Goal: Information Seeking & Learning: Learn about a topic

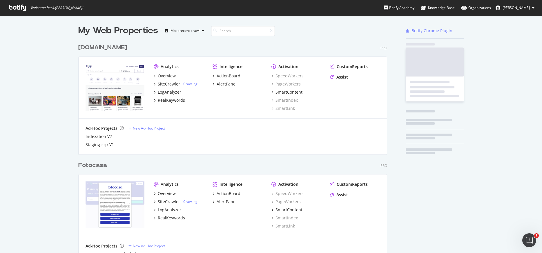
scroll to position [1550, 309]
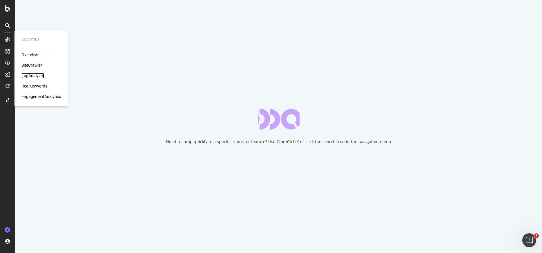
click at [33, 76] on div "LogAnalyzer" at bounding box center [32, 76] width 23 height 6
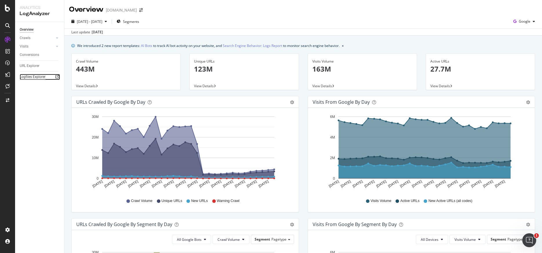
click at [37, 76] on div "Logfiles Explorer" at bounding box center [33, 77] width 26 height 6
click at [59, 39] on div at bounding box center [57, 38] width 6 height 6
click at [37, 68] on div "HTTP Codes" at bounding box center [32, 69] width 20 height 6
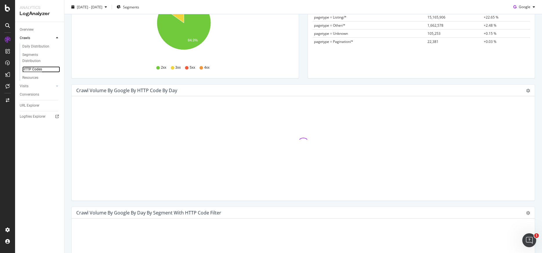
scroll to position [124, 0]
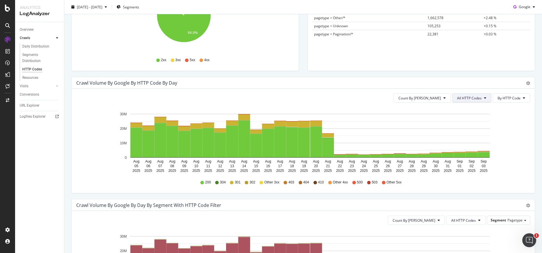
click at [480, 102] on button "All HTTP Codes" at bounding box center [471, 97] width 39 height 9
click at [463, 141] on span "3xx family" at bounding box center [468, 141] width 29 height 5
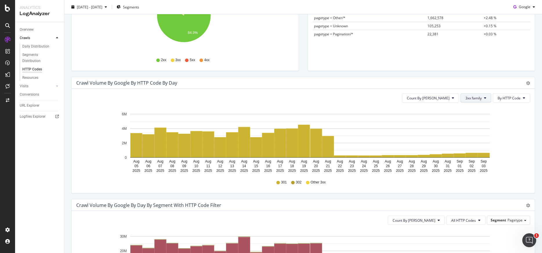
click at [467, 98] on span "3xx family" at bounding box center [474, 98] width 16 height 5
click at [475, 152] on span "4xx family" at bounding box center [476, 152] width 29 height 5
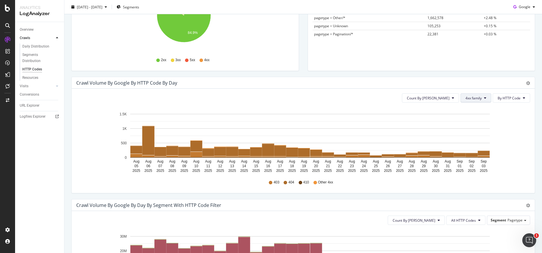
click at [479, 100] on button "4xx family" at bounding box center [476, 97] width 31 height 9
click at [469, 164] on span "5xx family" at bounding box center [476, 163] width 29 height 5
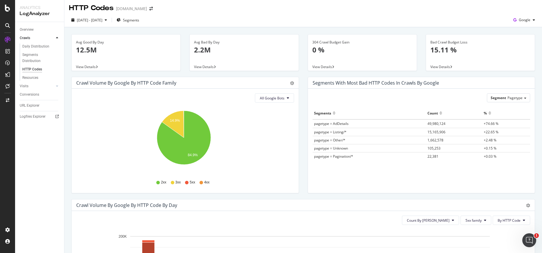
scroll to position [0, 0]
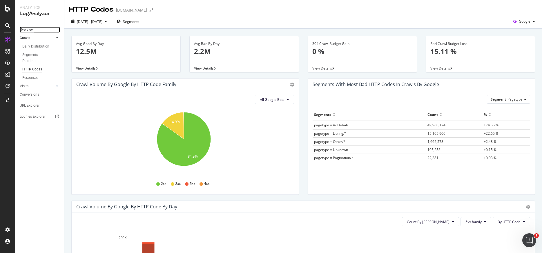
click at [28, 27] on div "Overview" at bounding box center [27, 30] width 14 height 6
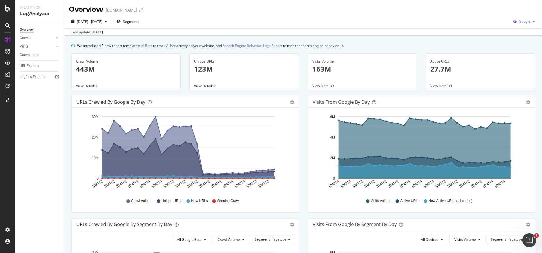
click at [524, 19] on span "Google" at bounding box center [525, 21] width 12 height 5
click at [521, 52] on span "OpenAI" at bounding box center [524, 54] width 21 height 5
